Goal: Task Accomplishment & Management: Manage account settings

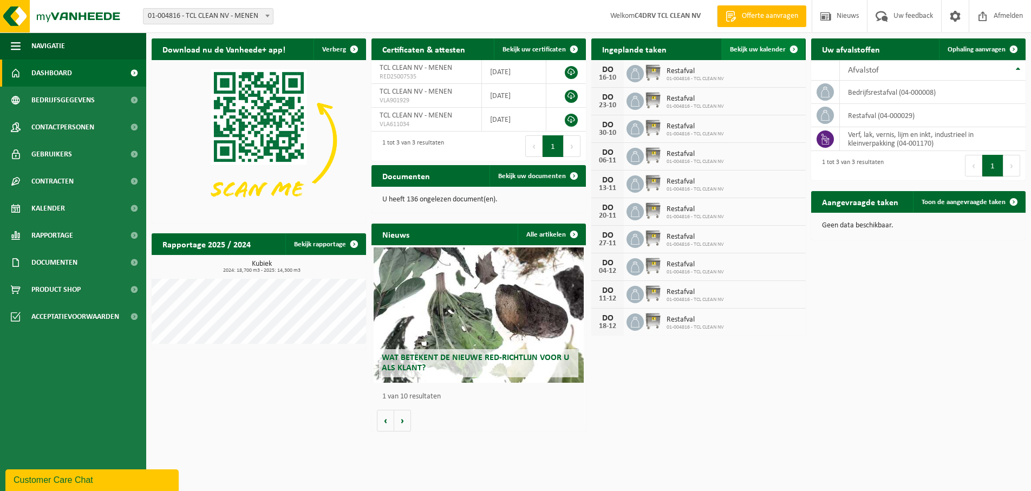
click at [784, 50] on span at bounding box center [794, 49] width 22 height 22
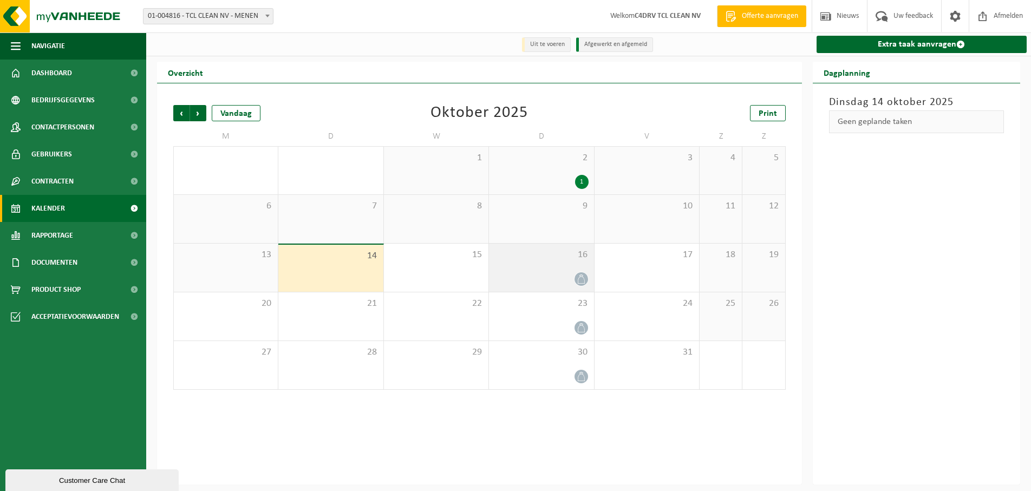
click at [550, 272] on div at bounding box center [542, 279] width 94 height 15
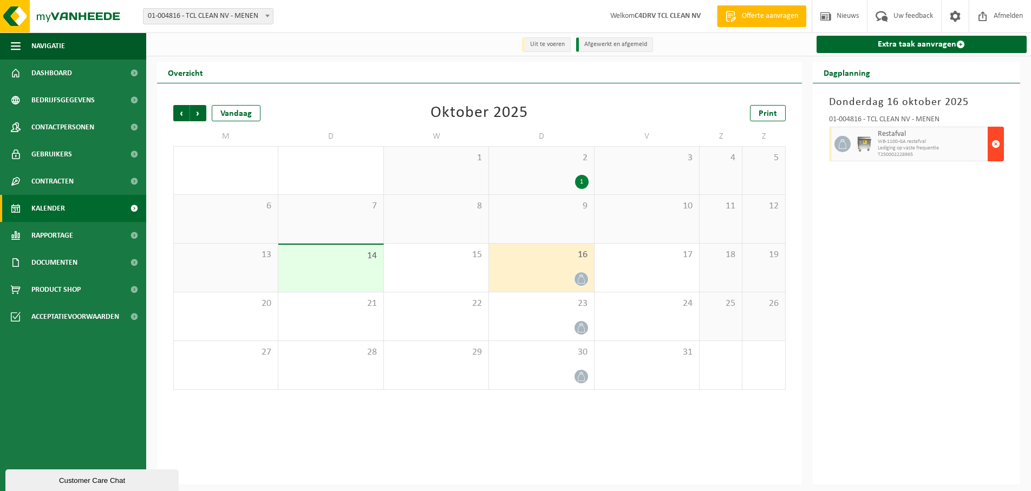
click at [993, 146] on span "button" at bounding box center [996, 144] width 9 height 22
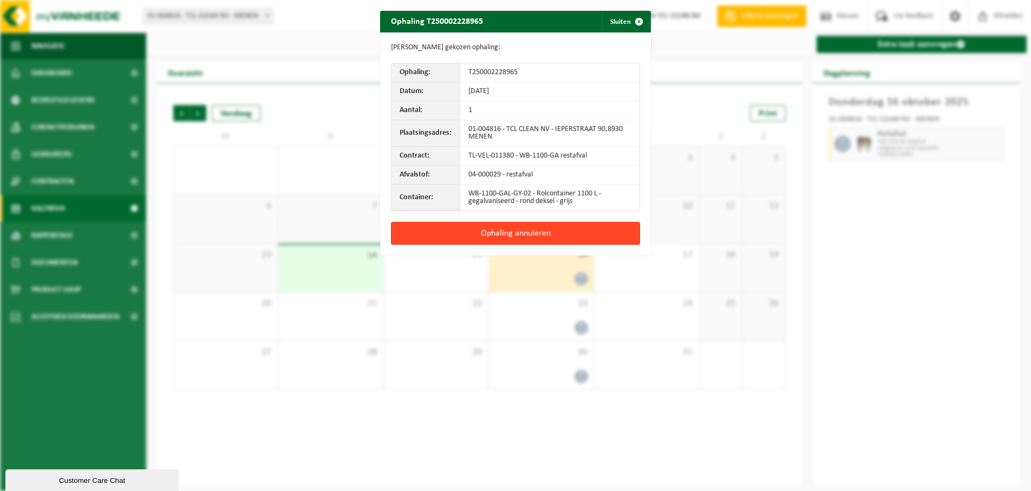
click at [492, 229] on button "Ophaling annuleren" at bounding box center [515, 233] width 249 height 23
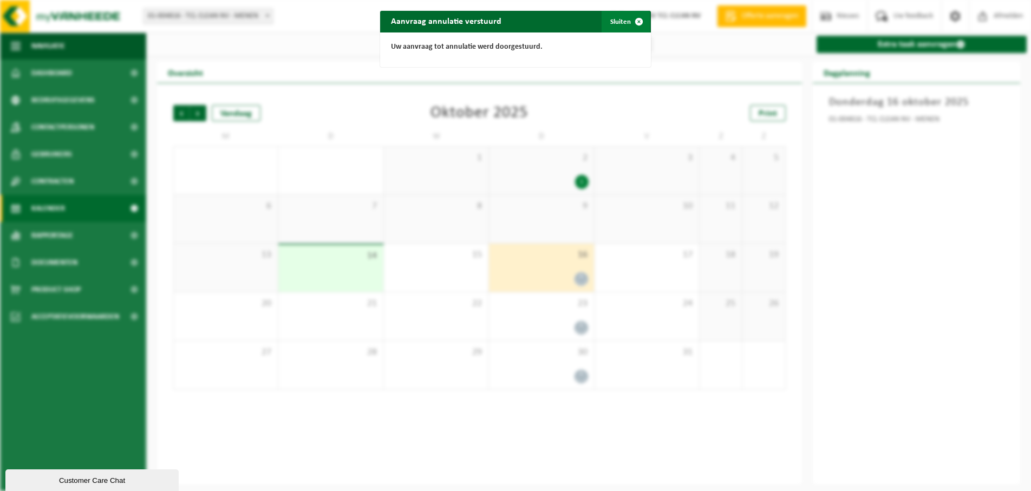
click at [634, 21] on span "button" at bounding box center [639, 22] width 22 height 22
